Goal: Task Accomplishment & Management: Complete application form

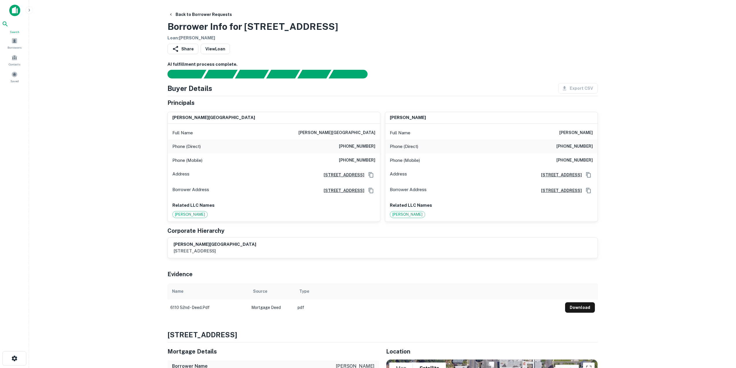
click at [14, 32] on span "Search" at bounding box center [14, 32] width 25 height 5
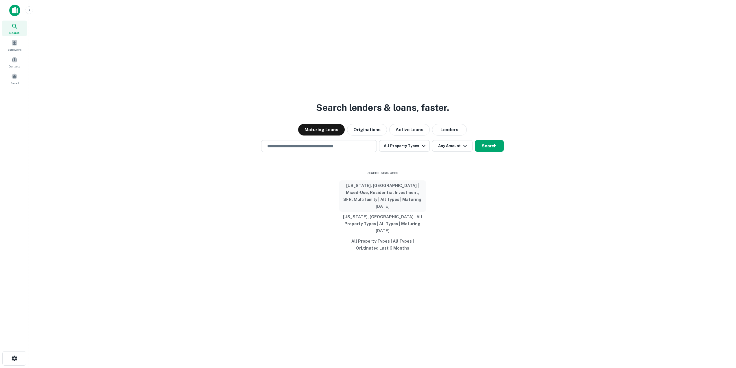
click at [379, 193] on button "[US_STATE], [GEOGRAPHIC_DATA] | Mixed-Use, Residential Investment, SFR, Multifa…" at bounding box center [382, 195] width 87 height 31
type input "**********"
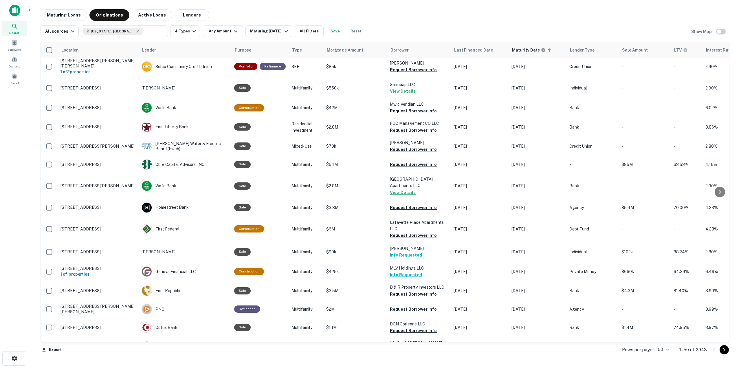
scroll to position [681, 0]
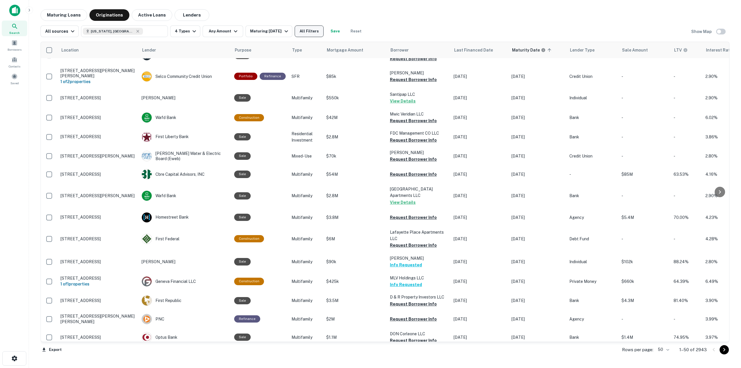
click at [311, 34] on button "All Filters" at bounding box center [309, 31] width 29 height 12
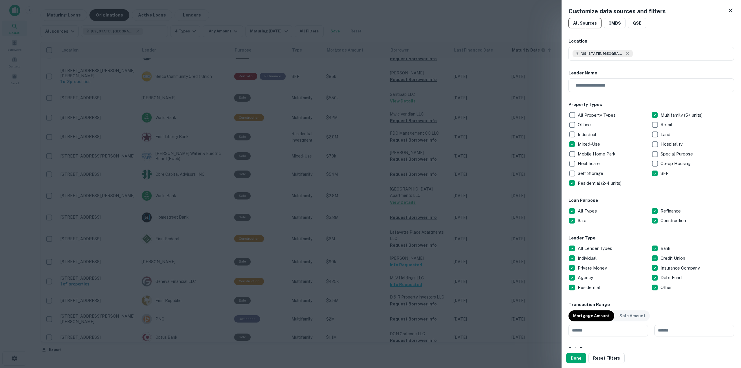
scroll to position [87, 0]
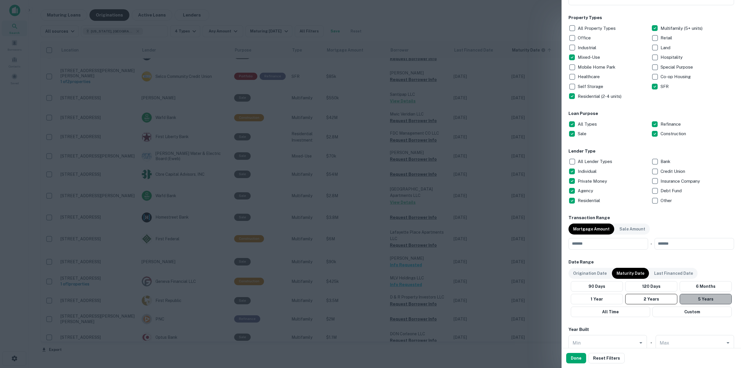
click at [711, 300] on button "5 Years" at bounding box center [705, 299] width 52 height 10
click at [591, 272] on p "Origination Date" at bounding box center [590, 273] width 34 height 6
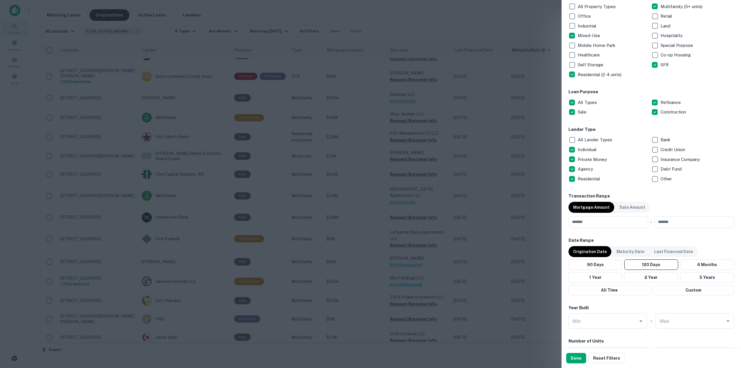
scroll to position [145, 0]
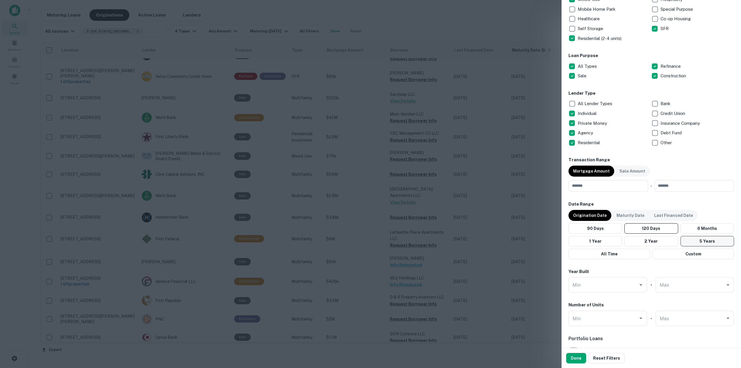
click at [708, 242] on button "5 Years" at bounding box center [707, 241] width 54 height 10
click at [572, 359] on button "Done" at bounding box center [576, 358] width 20 height 10
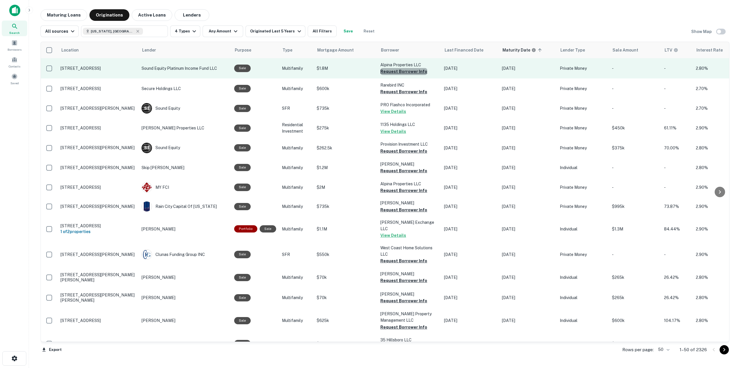
click at [407, 72] on button "Request Borrower Info" at bounding box center [403, 71] width 47 height 7
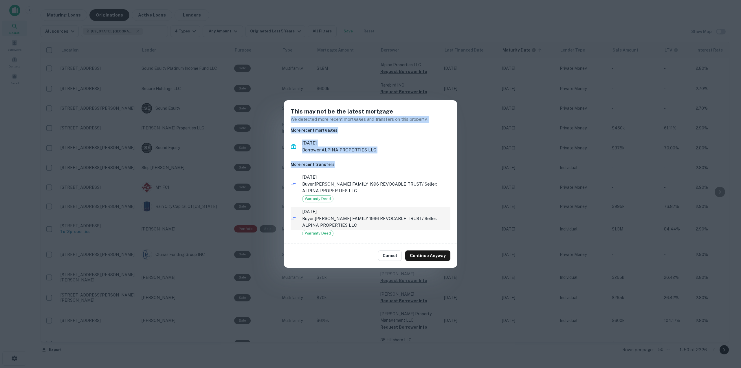
drag, startPoint x: 410, startPoint y: 125, endPoint x: 413, endPoint y: 218, distance: 93.5
click at [432, 205] on div "This may not be the latest mortgage We detected more recent mortgages and trans…" at bounding box center [371, 172] width 174 height 144
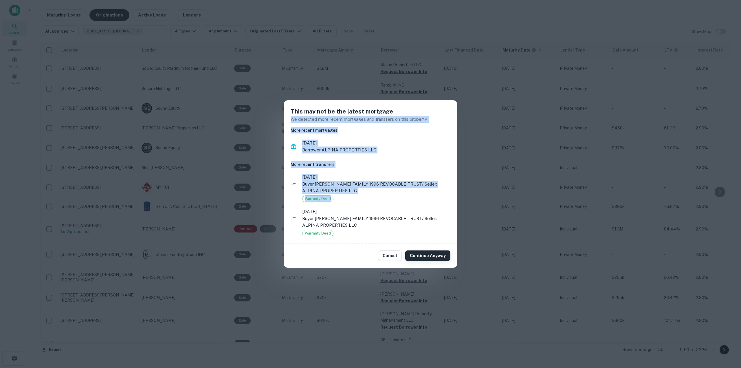
click at [427, 257] on button "Continue Anyway" at bounding box center [427, 255] width 45 height 10
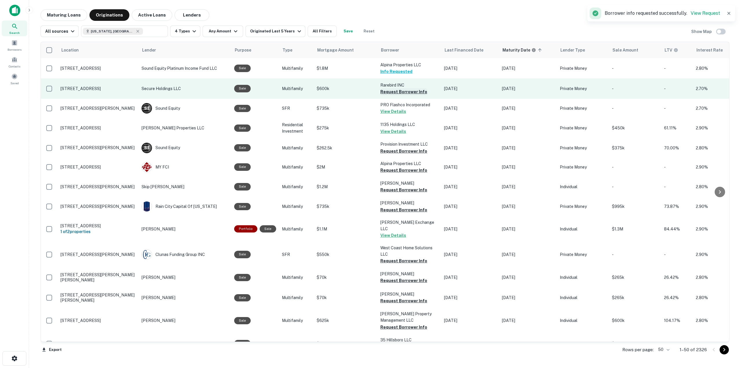
click at [398, 89] on button "Request Borrower Info" at bounding box center [403, 91] width 47 height 7
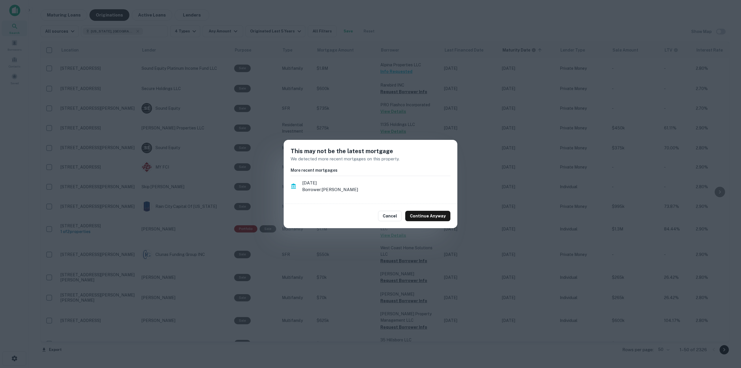
click at [436, 224] on div "Cancel Continue Anyway" at bounding box center [371, 216] width 174 height 24
click at [434, 216] on button "Continue Anyway" at bounding box center [427, 216] width 45 height 10
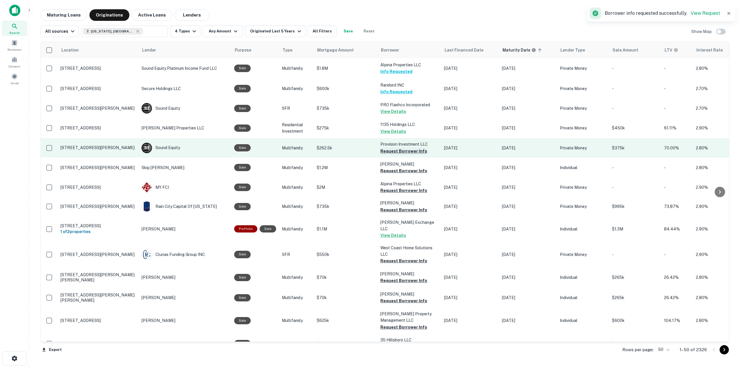
click at [397, 152] on button "Request Borrower Info" at bounding box center [403, 151] width 47 height 7
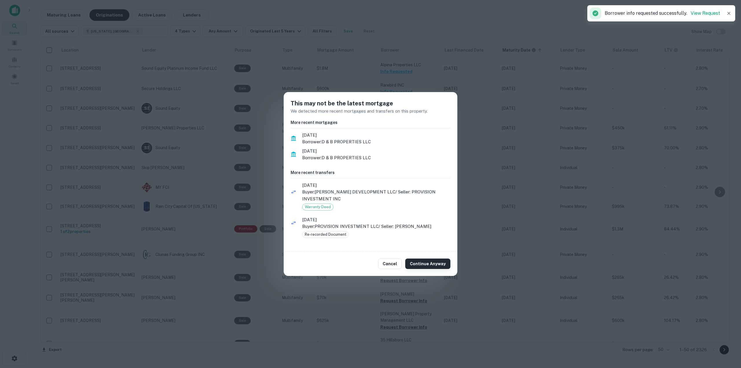
click at [429, 258] on button "Continue Anyway" at bounding box center [427, 263] width 45 height 10
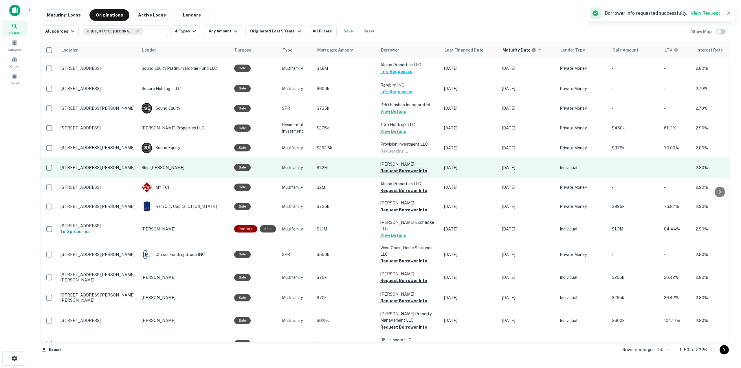
click at [405, 172] on button "Request Borrower Info" at bounding box center [403, 170] width 47 height 7
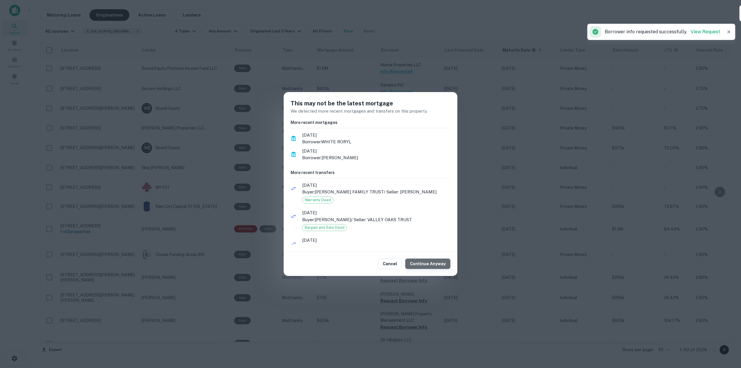
click at [430, 264] on button "Continue Anyway" at bounding box center [427, 263] width 45 height 10
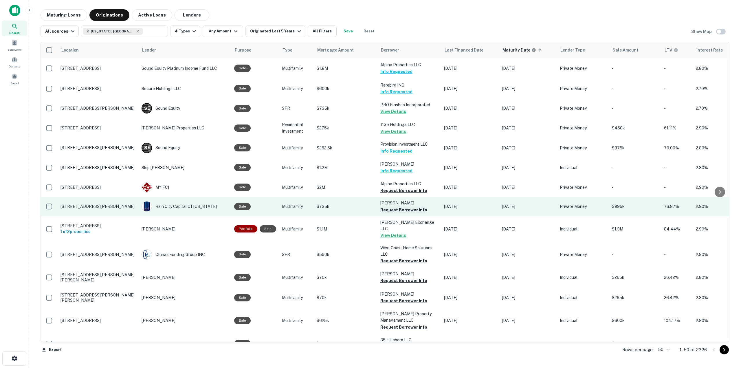
click at [407, 209] on button "Request Borrower Info" at bounding box center [403, 209] width 47 height 7
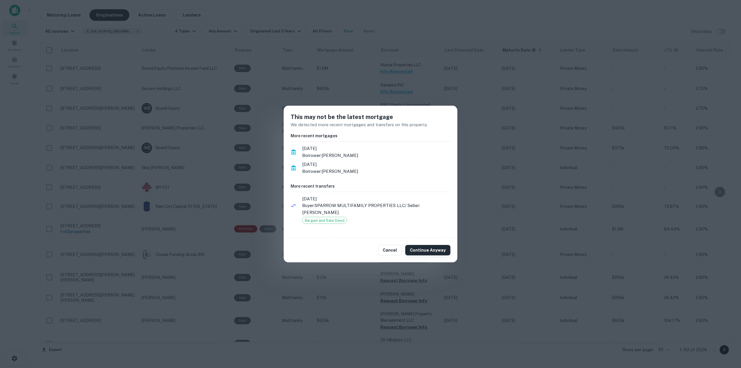
click at [422, 246] on button "Continue Anyway" at bounding box center [427, 250] width 45 height 10
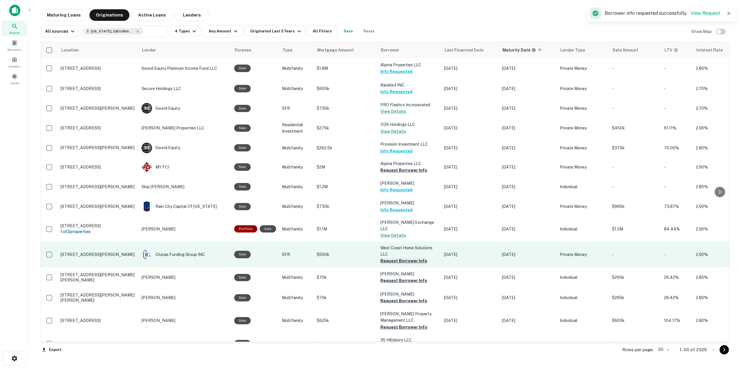
click at [414, 257] on button "Request Borrower Info" at bounding box center [403, 260] width 47 height 7
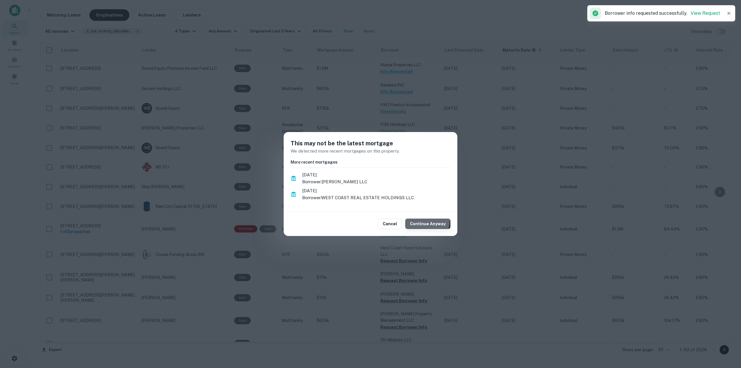
click at [415, 219] on button "Continue Anyway" at bounding box center [427, 223] width 45 height 10
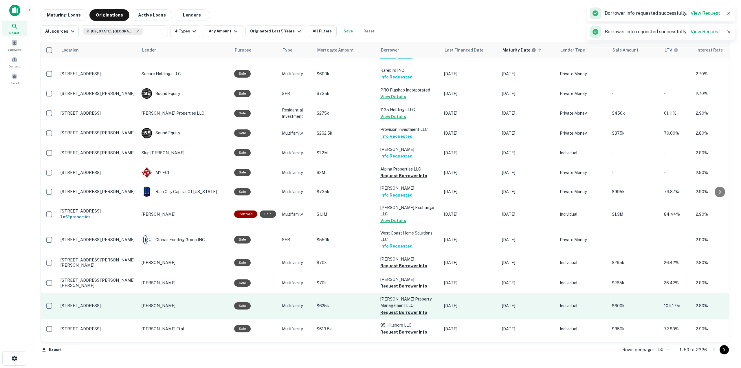
scroll to position [29, 0]
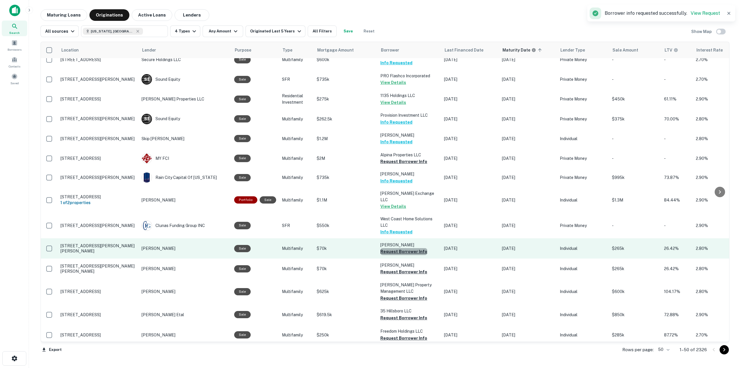
click at [415, 248] on button "Request Borrower Info" at bounding box center [403, 251] width 47 height 7
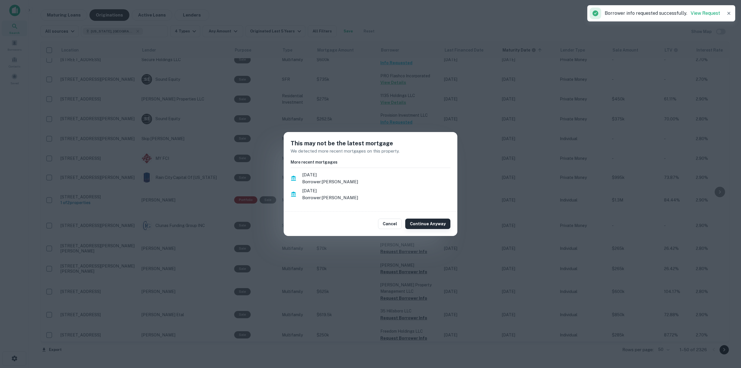
click at [426, 228] on button "Continue Anyway" at bounding box center [427, 223] width 45 height 10
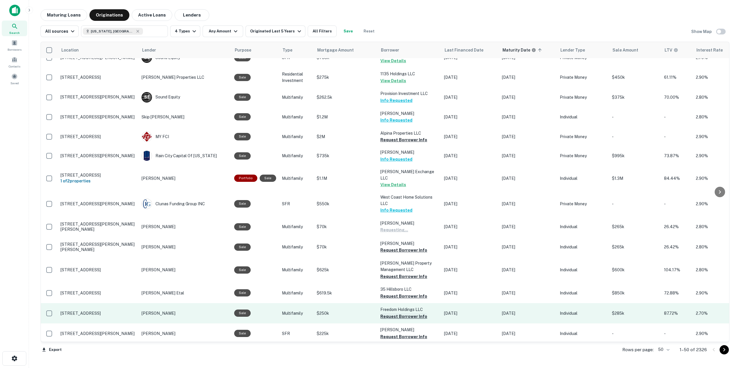
scroll to position [87, 0]
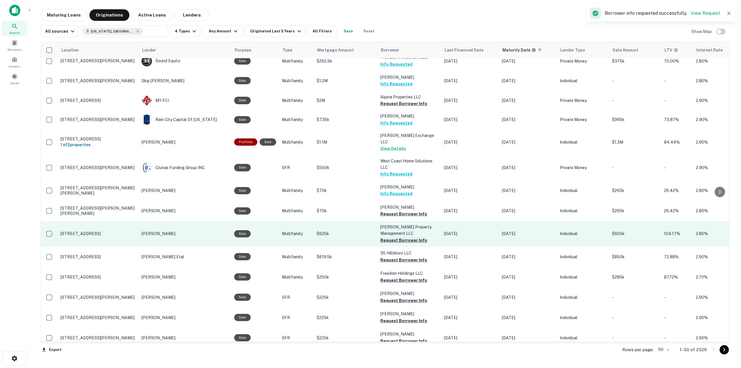
click at [410, 237] on button "Request Borrower Info" at bounding box center [403, 240] width 47 height 7
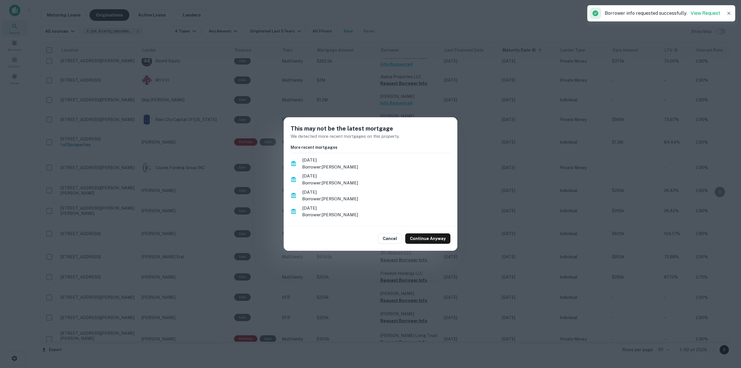
click at [410, 244] on div "Cancel Continue Anyway" at bounding box center [371, 238] width 174 height 24
click at [410, 244] on button "Continue Anyway" at bounding box center [427, 238] width 45 height 10
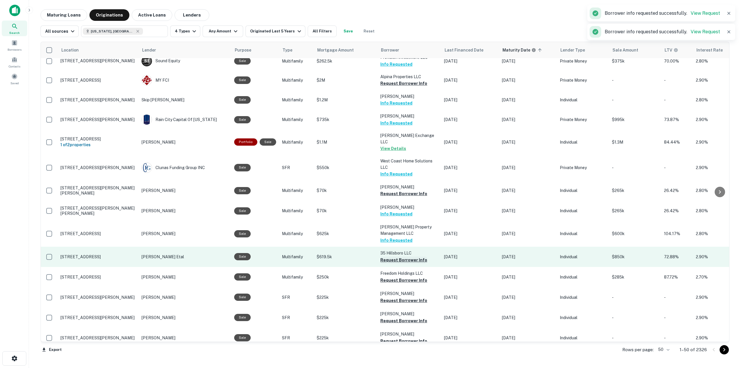
scroll to position [116, 0]
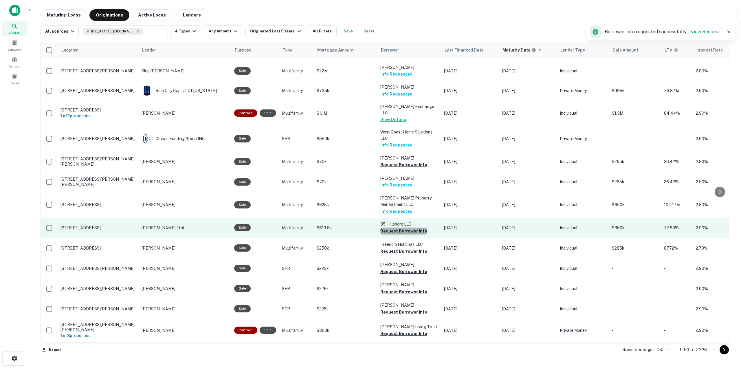
click at [403, 227] on button "Request Borrower Info" at bounding box center [403, 230] width 47 height 7
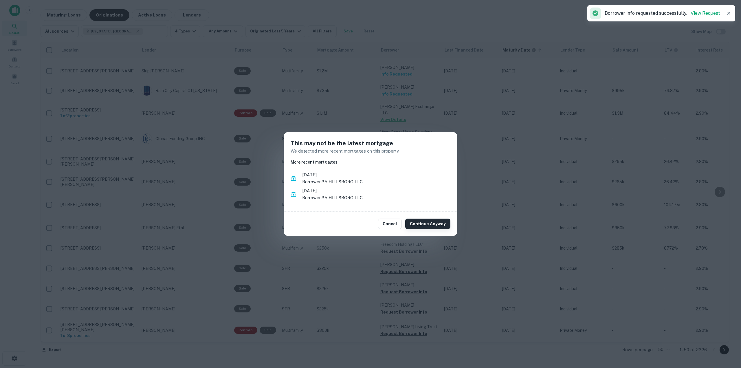
click at [416, 227] on button "Continue Anyway" at bounding box center [427, 223] width 45 height 10
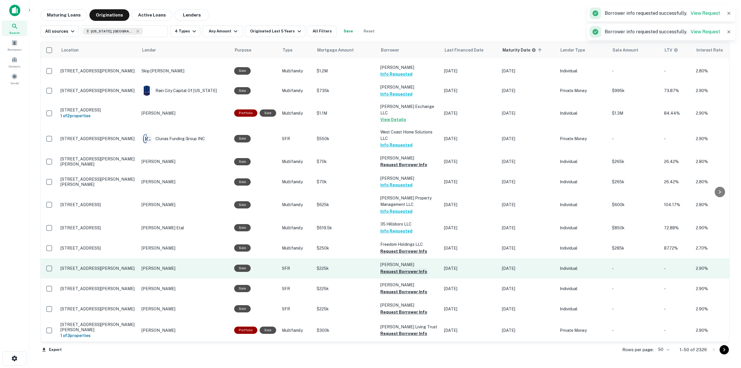
scroll to position [145, 0]
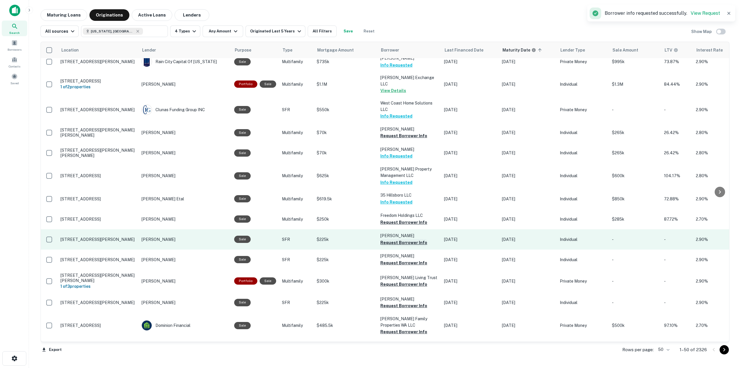
click at [407, 240] on button "Request Borrower Info" at bounding box center [403, 242] width 47 height 7
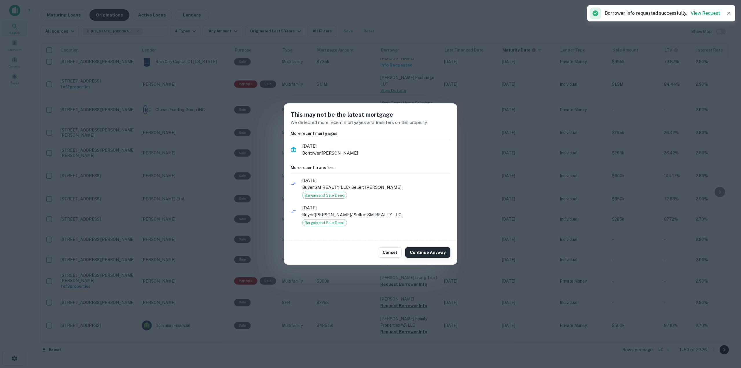
click at [423, 250] on button "Continue Anyway" at bounding box center [427, 252] width 45 height 10
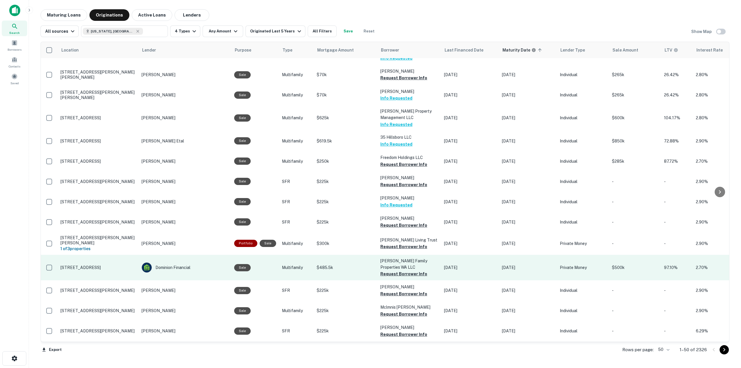
scroll to position [232, 0]
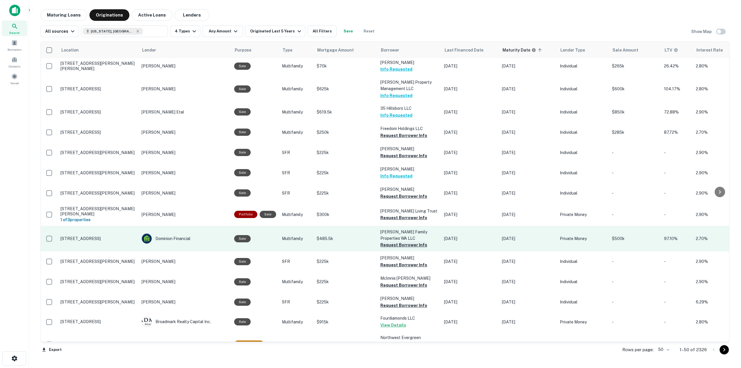
click at [406, 241] on button "Request Borrower Info" at bounding box center [403, 244] width 47 height 7
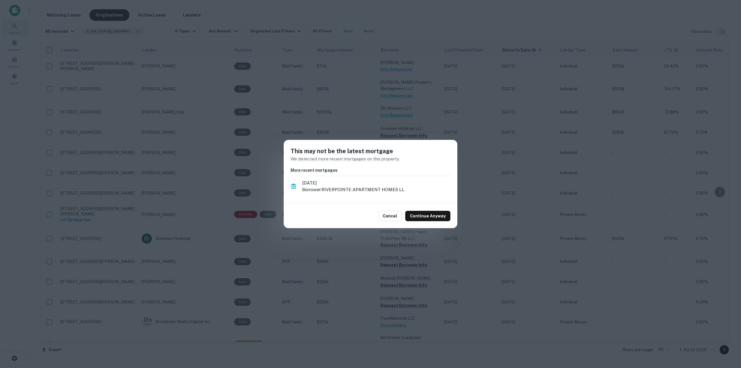
click at [435, 208] on div "Cancel Continue Anyway" at bounding box center [371, 216] width 174 height 24
click at [431, 216] on button "Continue Anyway" at bounding box center [427, 216] width 45 height 10
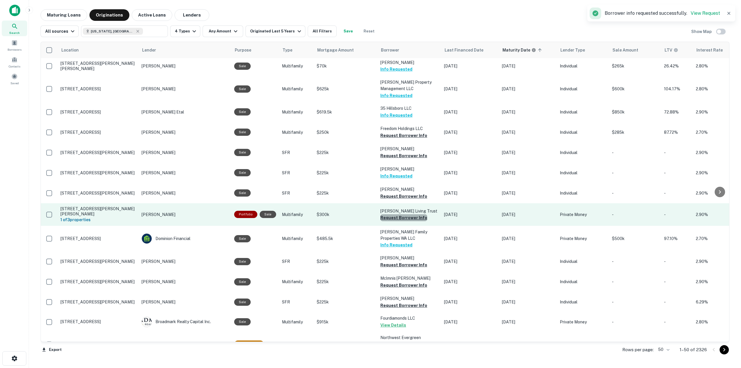
click at [410, 214] on button "Request Borrower Info" at bounding box center [403, 217] width 47 height 7
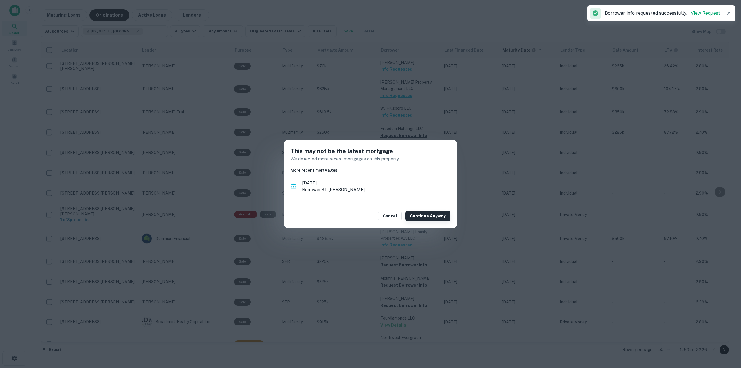
click at [420, 217] on button "Continue Anyway" at bounding box center [427, 216] width 45 height 10
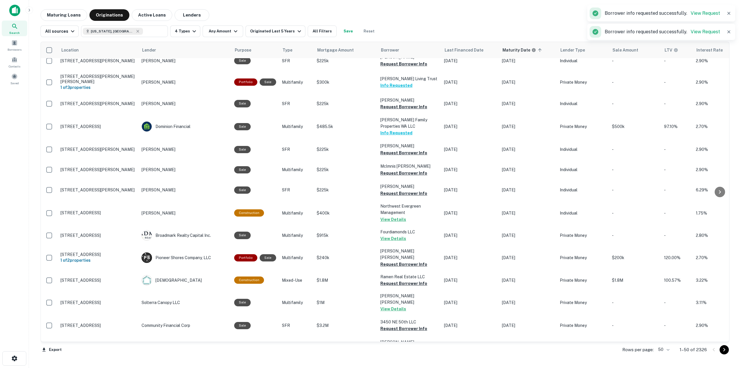
scroll to position [376, 0]
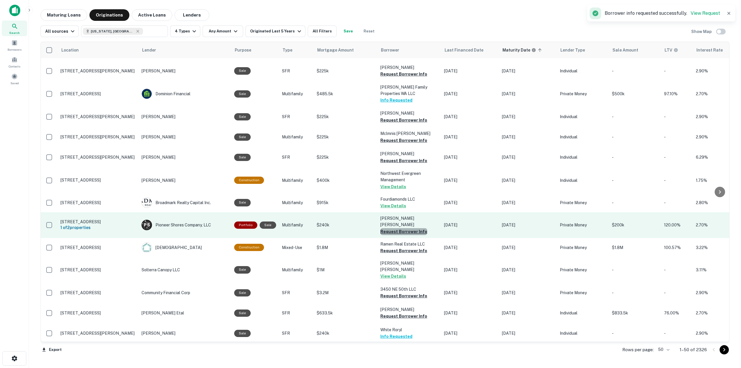
click at [410, 228] on button "Request Borrower Info" at bounding box center [403, 231] width 47 height 7
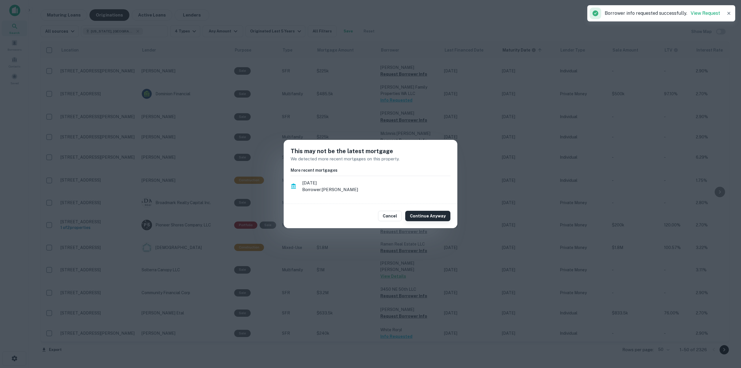
click at [420, 217] on button "Continue Anyway" at bounding box center [427, 216] width 45 height 10
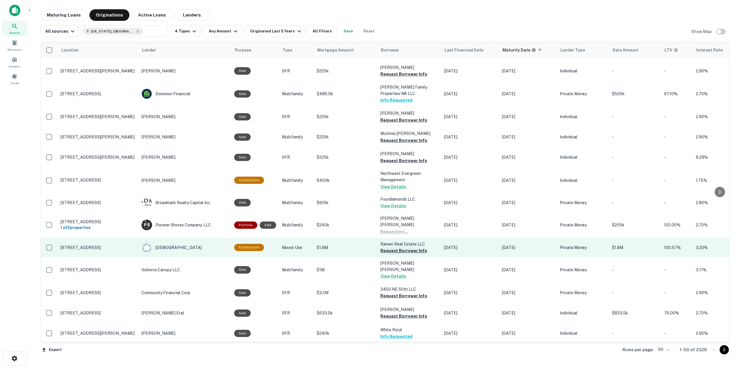
click at [413, 247] on button "Request Borrower Info" at bounding box center [403, 250] width 47 height 7
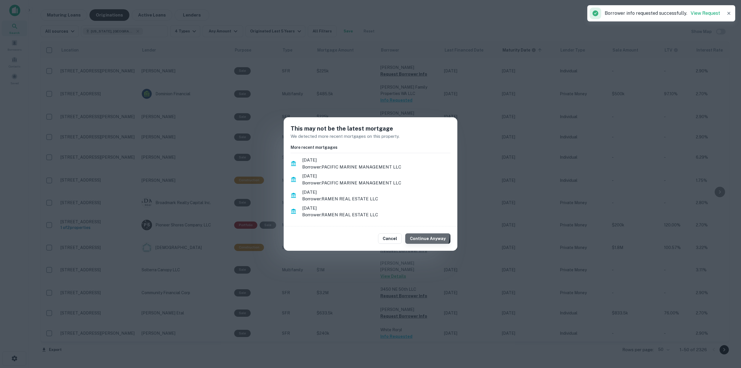
click at [417, 234] on button "Continue Anyway" at bounding box center [427, 238] width 45 height 10
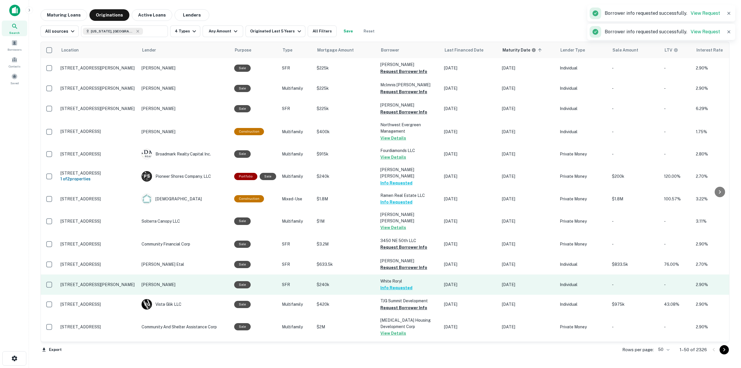
scroll to position [434, 0]
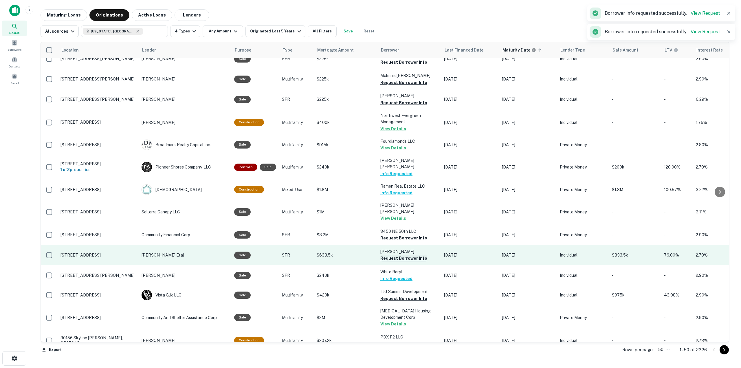
click at [409, 255] on button "Request Borrower Info" at bounding box center [403, 258] width 47 height 7
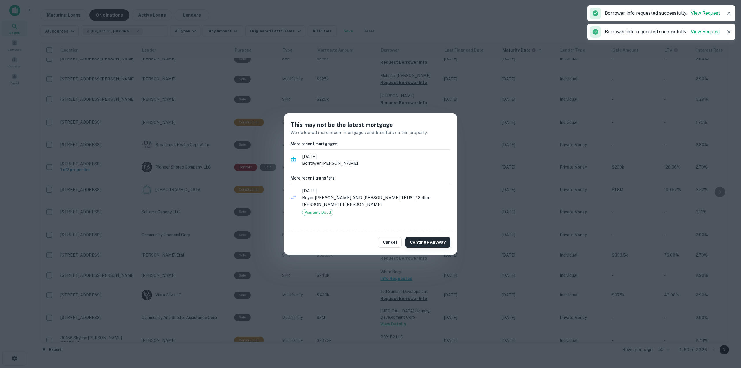
click at [421, 245] on button "Continue Anyway" at bounding box center [427, 242] width 45 height 10
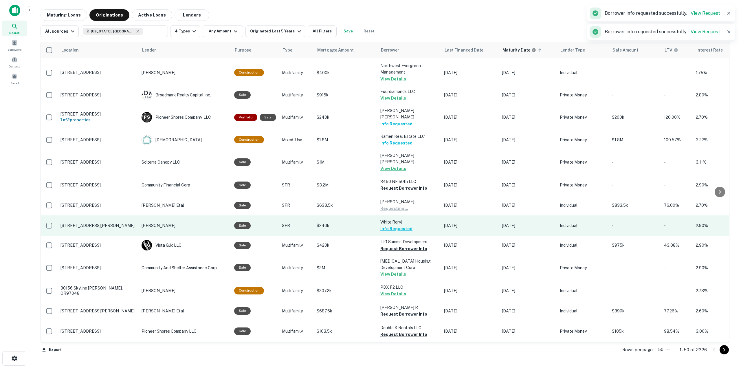
scroll to position [492, 0]
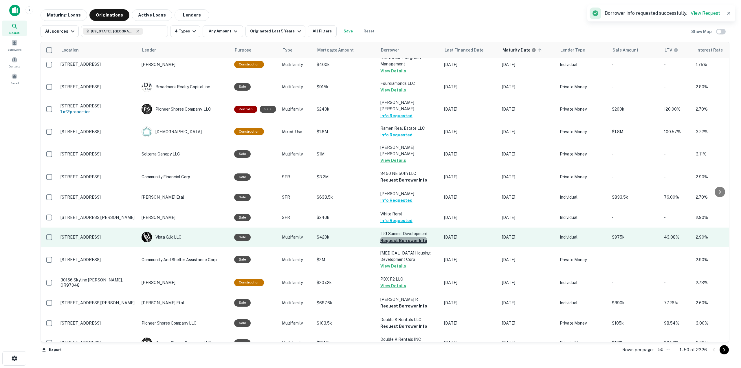
click at [407, 237] on button "Request Borrower Info" at bounding box center [403, 240] width 47 height 7
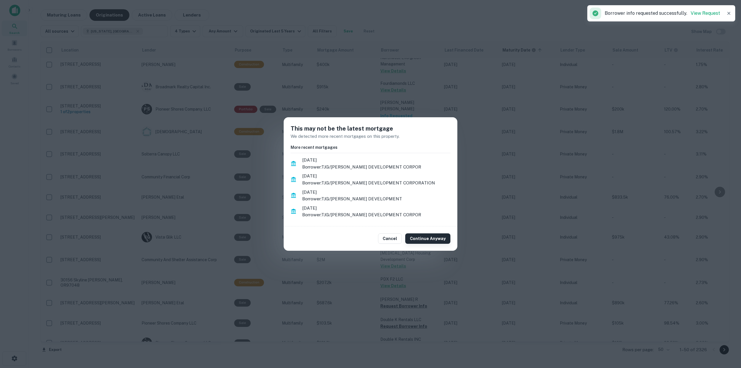
click at [431, 240] on button "Continue Anyway" at bounding box center [427, 238] width 45 height 10
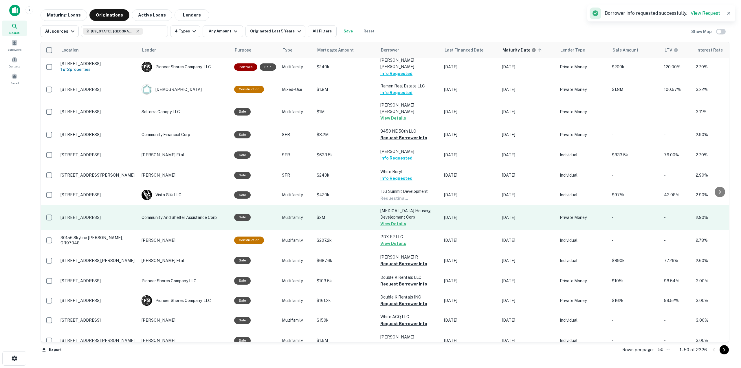
scroll to position [550, 0]
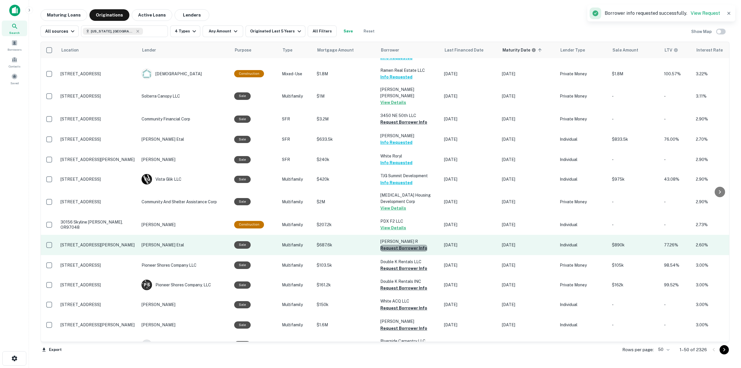
click at [420, 245] on button "Request Borrower Info" at bounding box center [403, 248] width 47 height 7
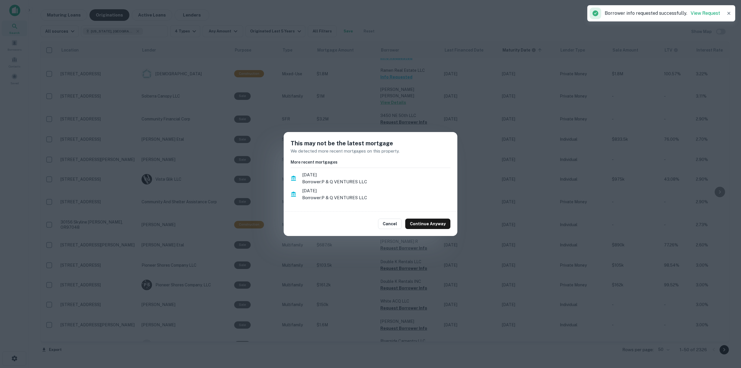
click at [431, 231] on div "Cancel Continue Anyway" at bounding box center [371, 224] width 174 height 24
click at [431, 228] on button "Continue Anyway" at bounding box center [427, 223] width 45 height 10
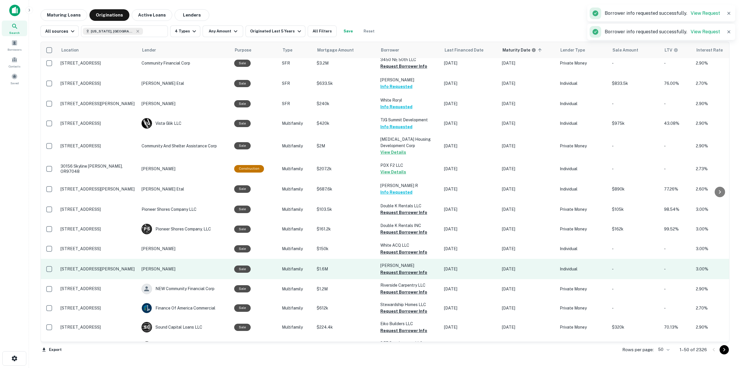
scroll to position [608, 0]
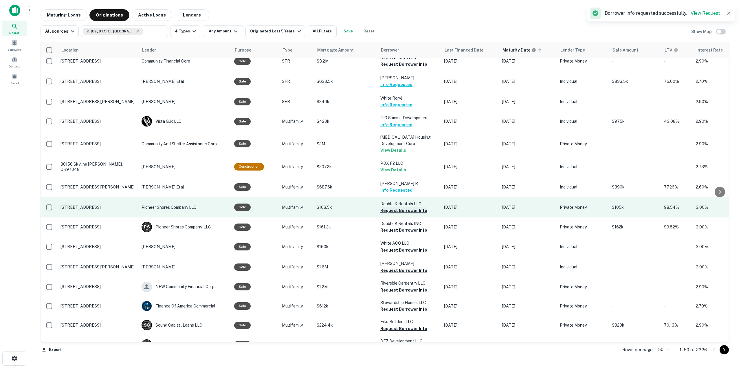
click at [406, 207] on button "Request Borrower Info" at bounding box center [403, 210] width 47 height 7
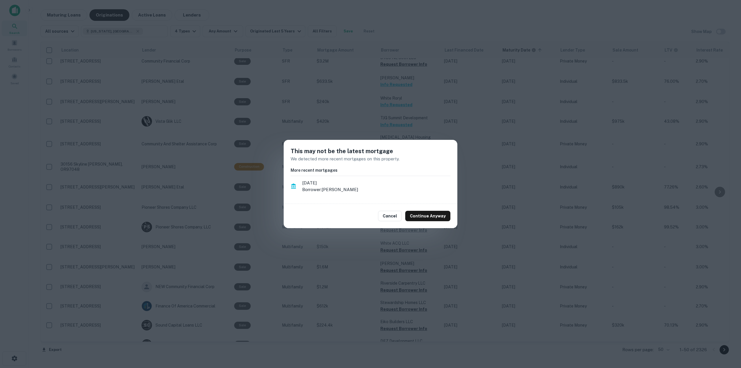
click at [422, 221] on div "Cancel Continue Anyway" at bounding box center [371, 216] width 174 height 24
click at [422, 218] on button "Continue Anyway" at bounding box center [427, 216] width 45 height 10
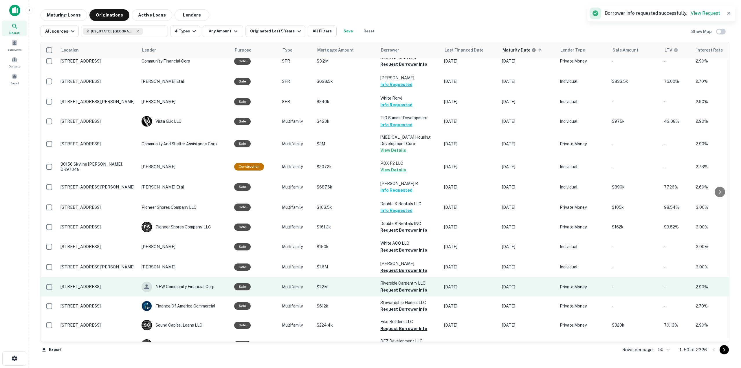
scroll to position [637, 0]
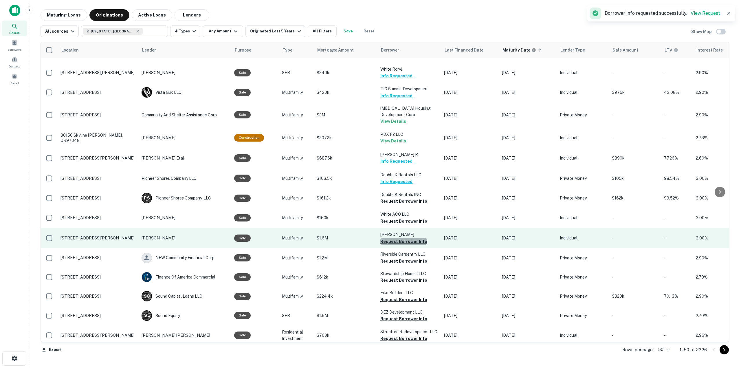
click at [413, 238] on button "Request Borrower Info" at bounding box center [403, 241] width 47 height 7
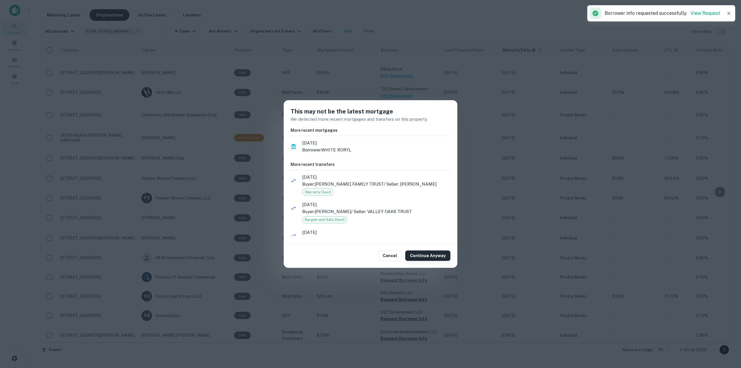
click at [427, 253] on button "Continue Anyway" at bounding box center [427, 255] width 45 height 10
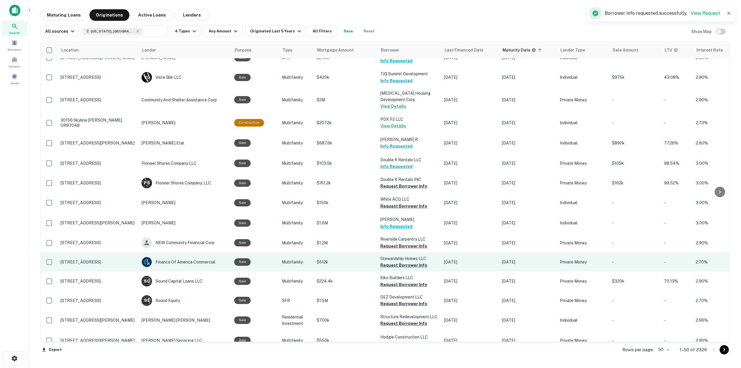
scroll to position [666, 0]
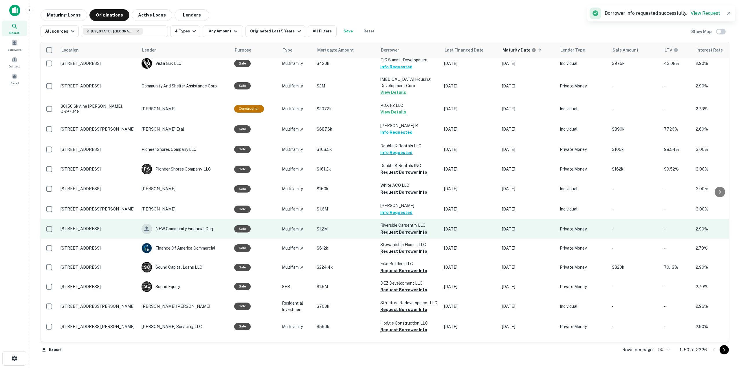
click at [413, 229] on button "Request Borrower Info" at bounding box center [403, 232] width 47 height 7
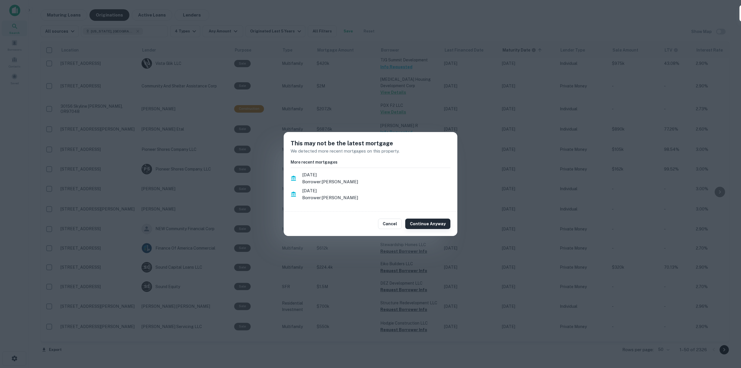
click at [419, 225] on button "Continue Anyway" at bounding box center [427, 223] width 45 height 10
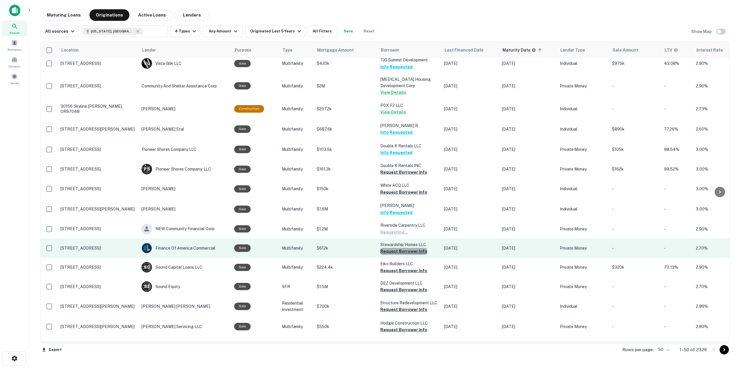
click at [416, 248] on button "Request Borrower Info" at bounding box center [403, 251] width 47 height 7
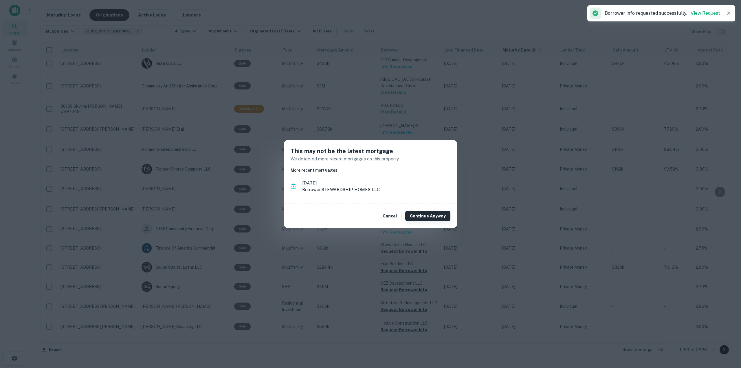
click at [426, 221] on div "Cancel Continue Anyway" at bounding box center [371, 216] width 174 height 24
click at [424, 217] on button "Continue Anyway" at bounding box center [427, 216] width 45 height 10
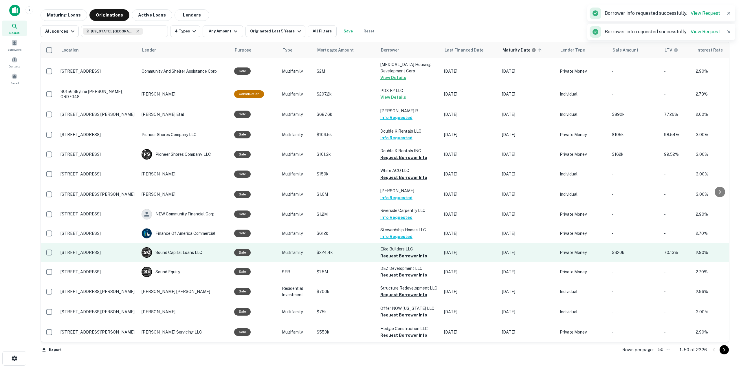
scroll to position [695, 0]
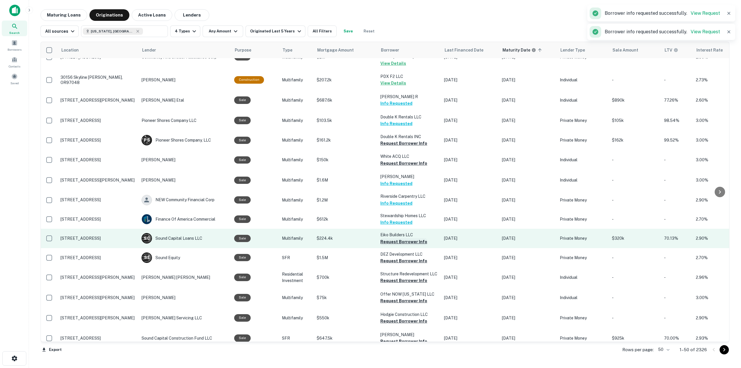
click at [407, 238] on button "Request Borrower Info" at bounding box center [403, 241] width 47 height 7
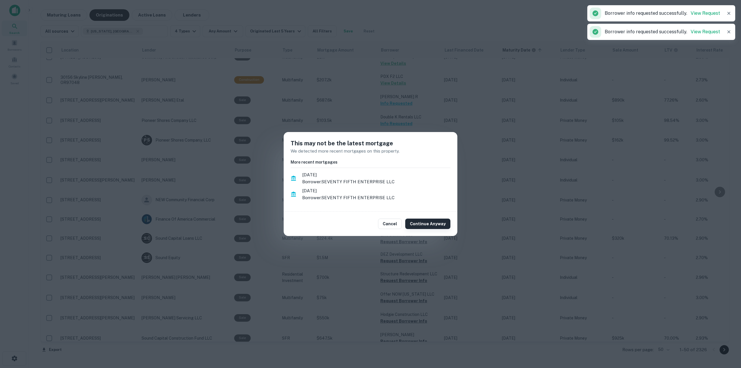
click at [422, 223] on button "Continue Anyway" at bounding box center [427, 223] width 45 height 10
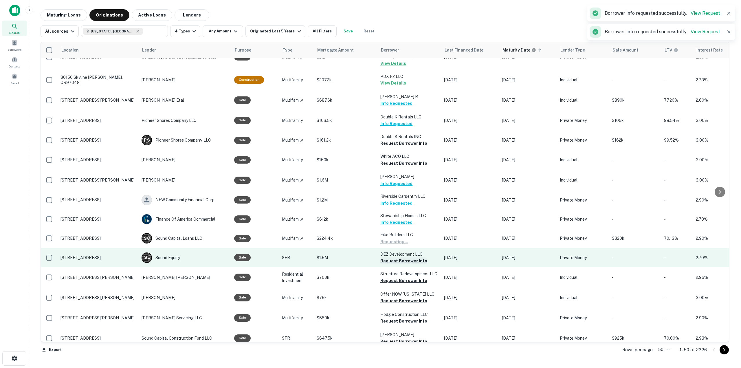
click at [410, 257] on button "Request Borrower Info" at bounding box center [403, 260] width 47 height 7
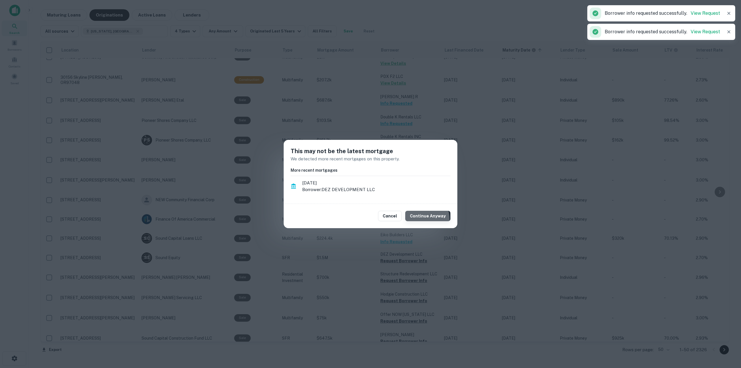
click at [421, 219] on button "Continue Anyway" at bounding box center [427, 216] width 45 height 10
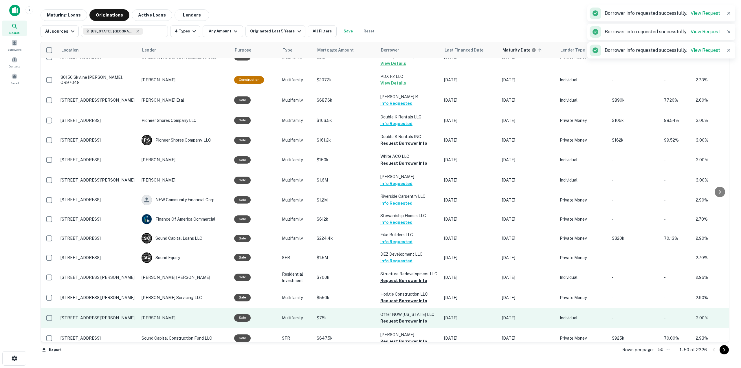
scroll to position [723, 0]
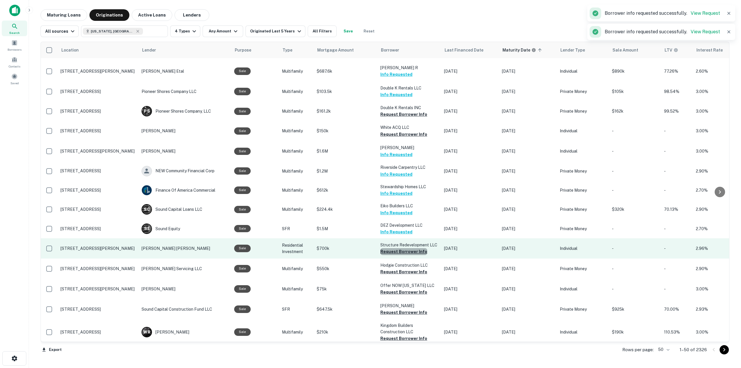
click at [412, 248] on button "Request Borrower Info" at bounding box center [403, 251] width 47 height 7
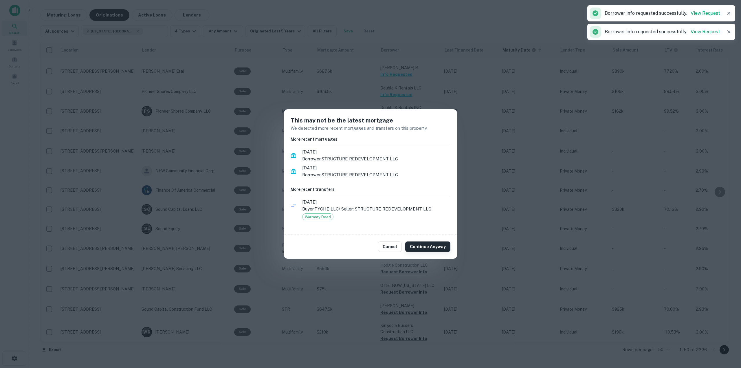
click at [422, 246] on button "Continue Anyway" at bounding box center [427, 246] width 45 height 10
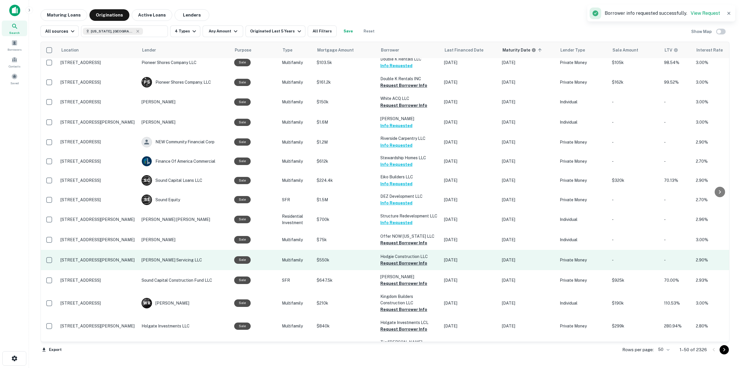
scroll to position [760, 0]
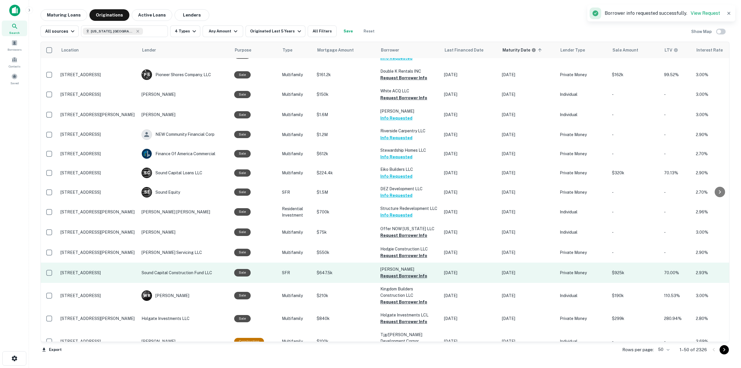
click at [422, 272] on button "Request Borrower Info" at bounding box center [403, 275] width 47 height 7
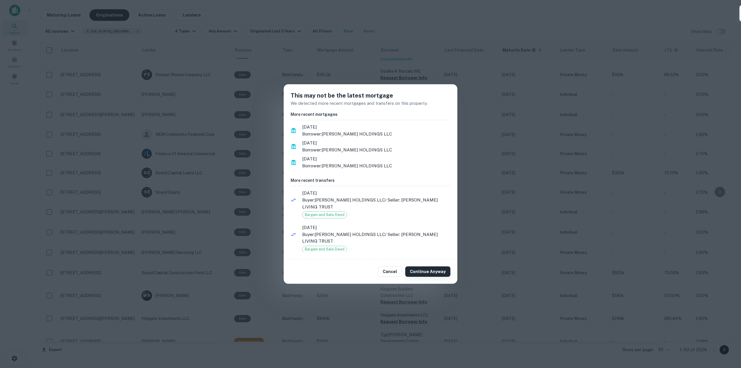
click at [439, 271] on button "Continue Anyway" at bounding box center [427, 271] width 45 height 10
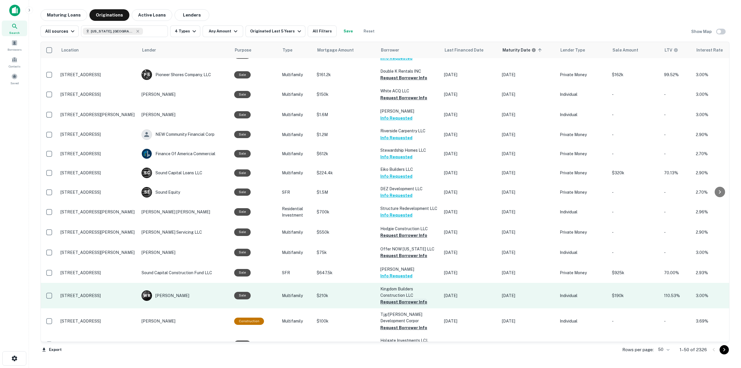
click at [419, 298] on button "Request Borrower Info" at bounding box center [403, 301] width 47 height 7
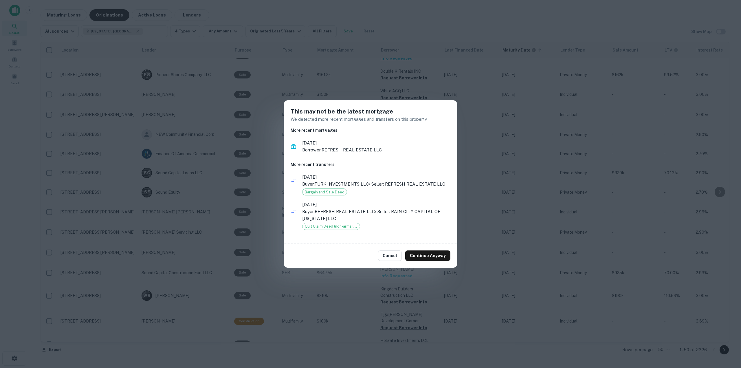
click at [424, 249] on div "Cancel Continue Anyway" at bounding box center [371, 255] width 174 height 24
click at [429, 256] on button "Continue Anyway" at bounding box center [427, 255] width 45 height 10
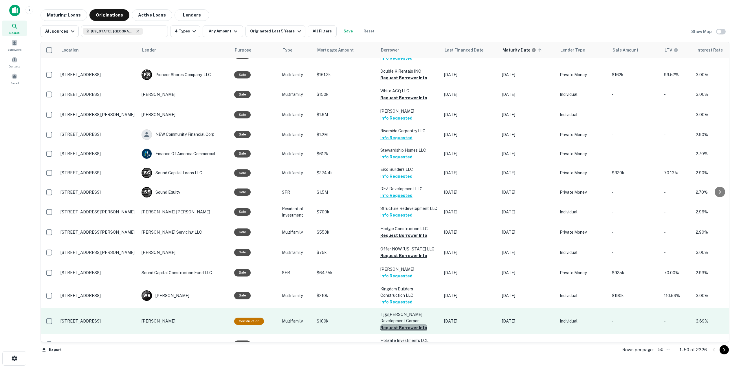
click at [413, 324] on button "Request Borrower Info" at bounding box center [403, 327] width 47 height 7
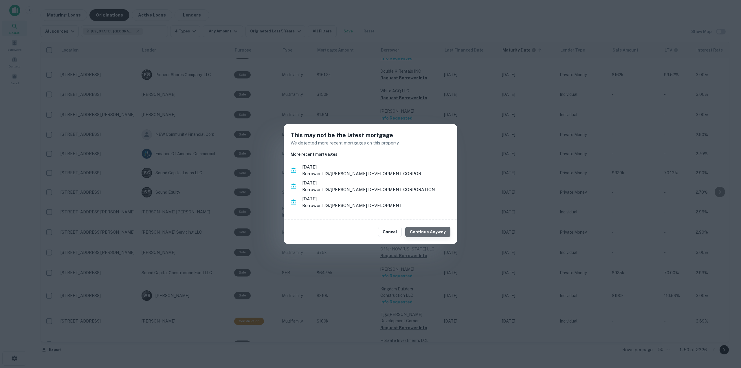
click at [431, 233] on button "Continue Anyway" at bounding box center [427, 232] width 45 height 10
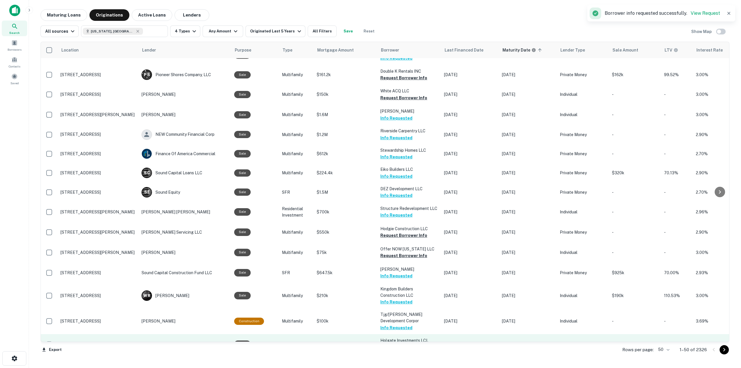
click at [406, 344] on button "Request Borrower Info" at bounding box center [403, 347] width 47 height 7
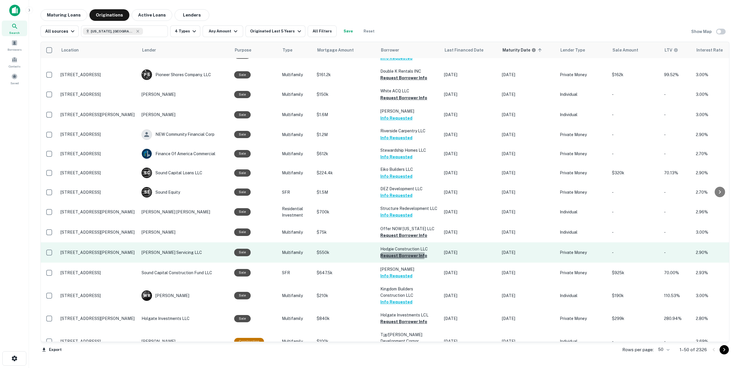
click at [399, 252] on button "Request Borrower Info" at bounding box center [403, 255] width 47 height 7
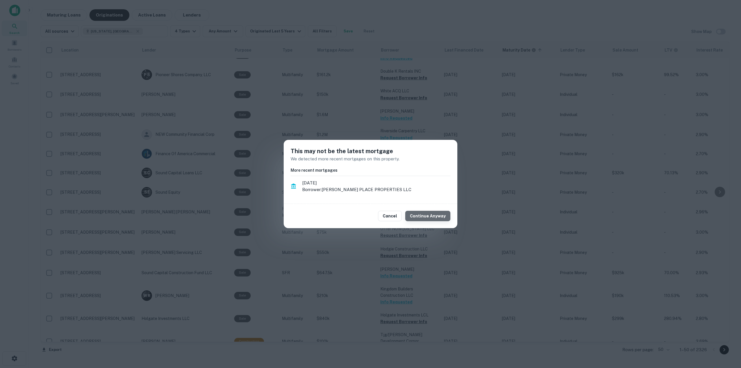
click at [435, 217] on button "Continue Anyway" at bounding box center [427, 216] width 45 height 10
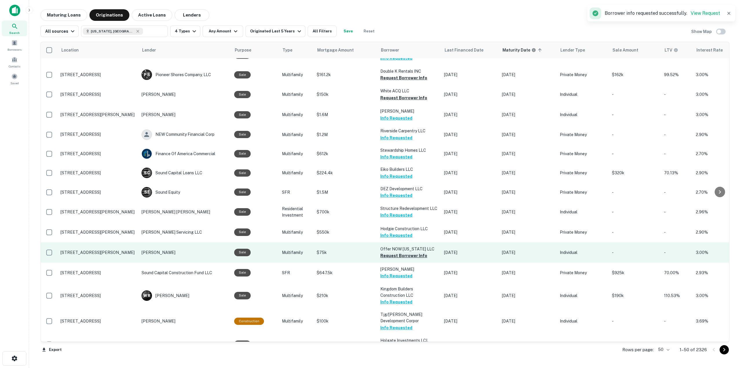
click at [418, 252] on button "Request Borrower Info" at bounding box center [403, 255] width 47 height 7
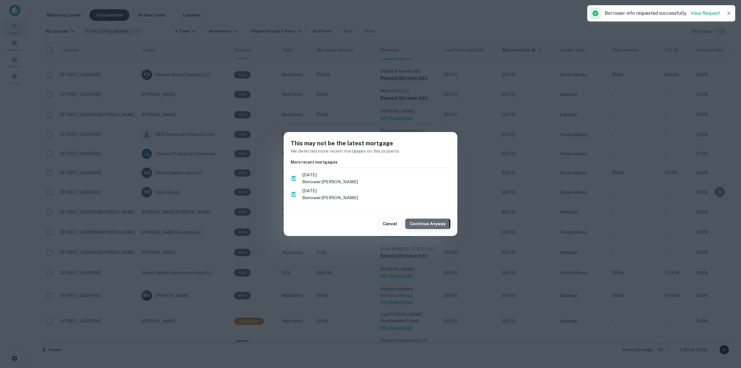
click at [425, 224] on button "Continue Anyway" at bounding box center [427, 223] width 45 height 10
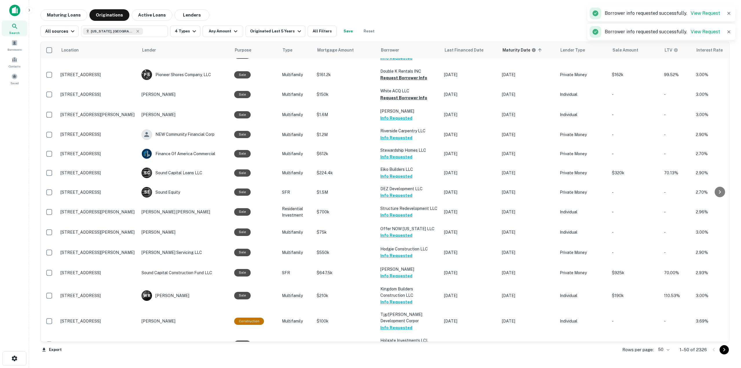
scroll to position [644, 0]
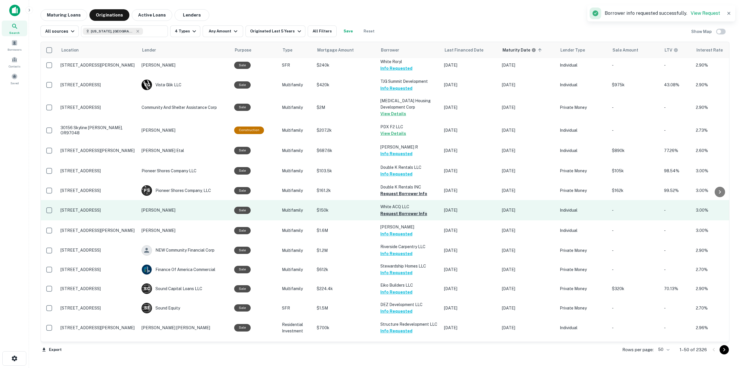
click at [412, 210] on button "Request Borrower Info" at bounding box center [403, 213] width 47 height 7
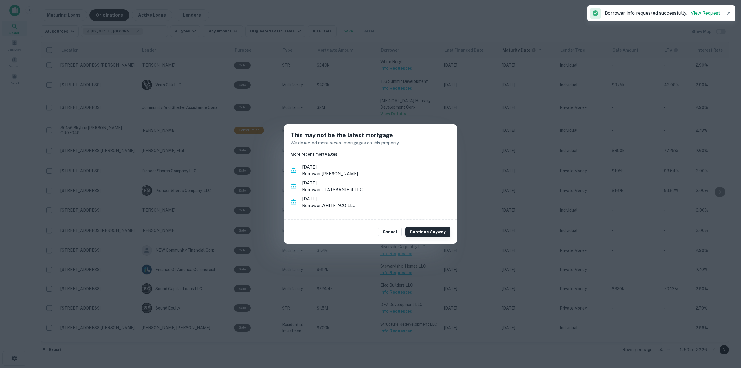
click at [429, 229] on button "Continue Anyway" at bounding box center [427, 232] width 45 height 10
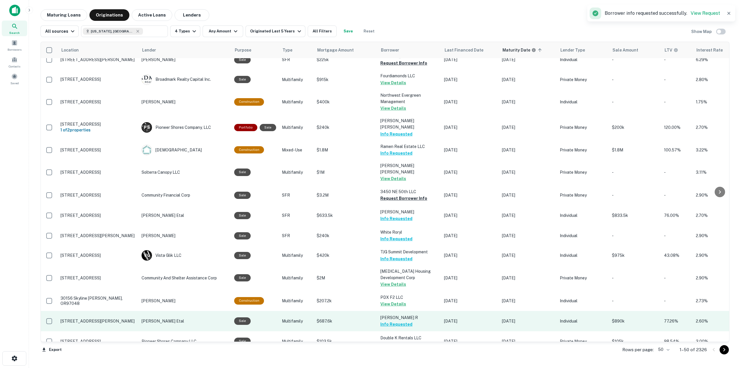
scroll to position [471, 0]
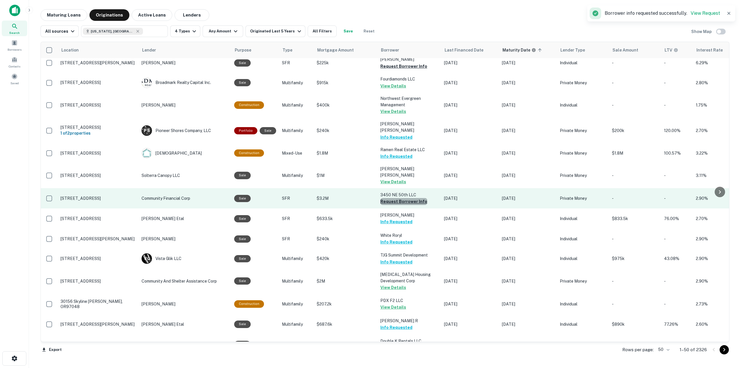
click at [416, 198] on button "Request Borrower Info" at bounding box center [403, 201] width 47 height 7
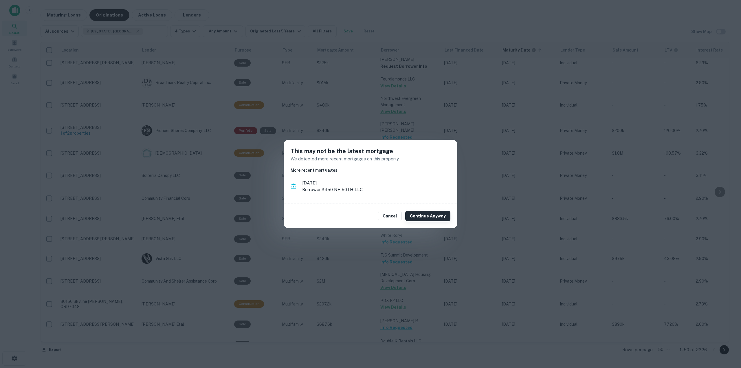
click at [437, 221] on button "Continue Anyway" at bounding box center [427, 216] width 45 height 10
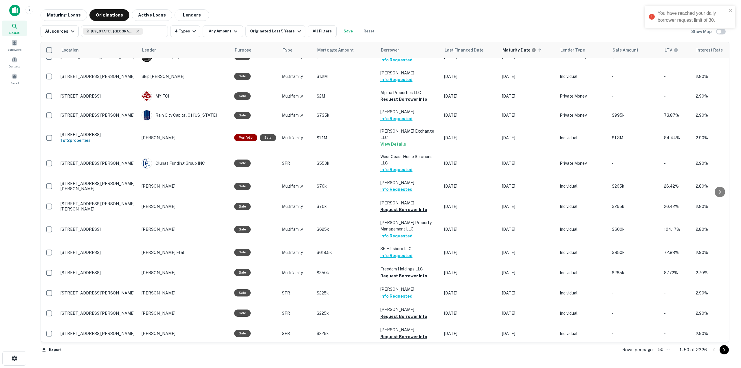
scroll to position [8, 0]
